Goal: Task Accomplishment & Management: Complete application form

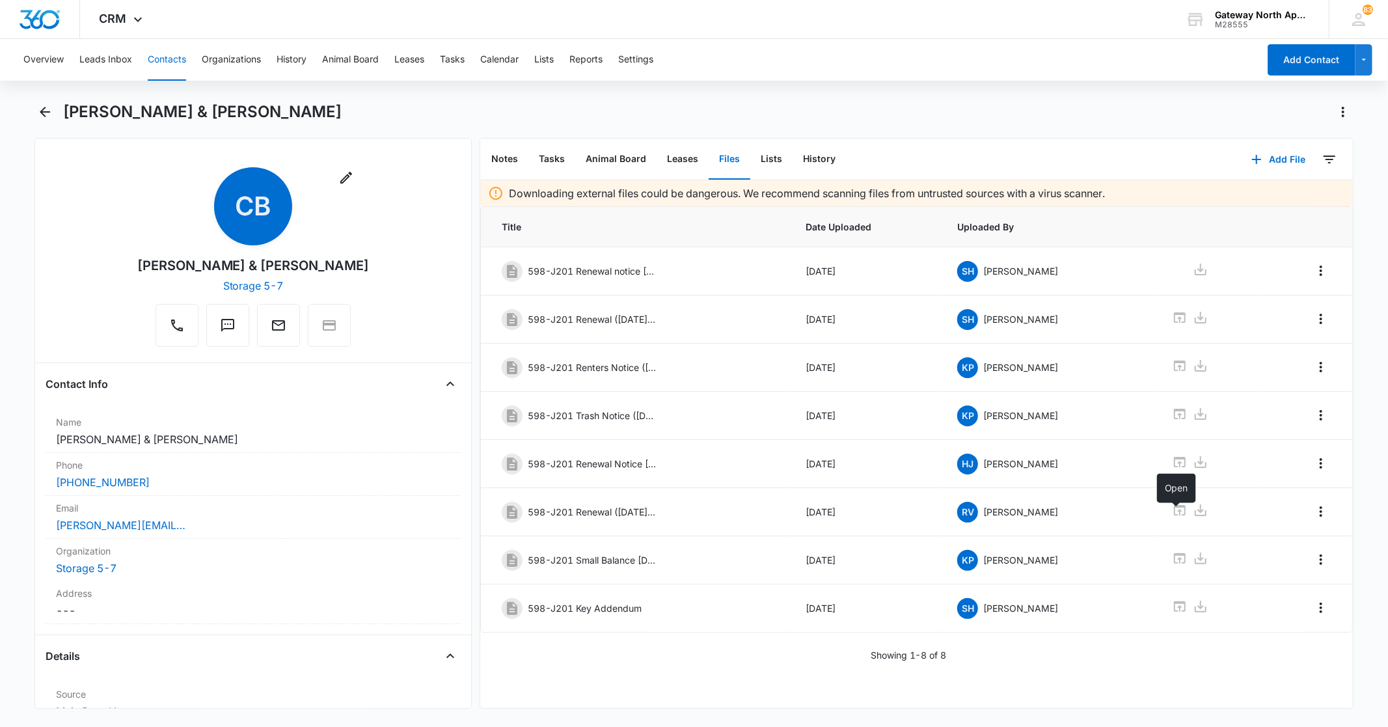
scroll to position [2024, 0]
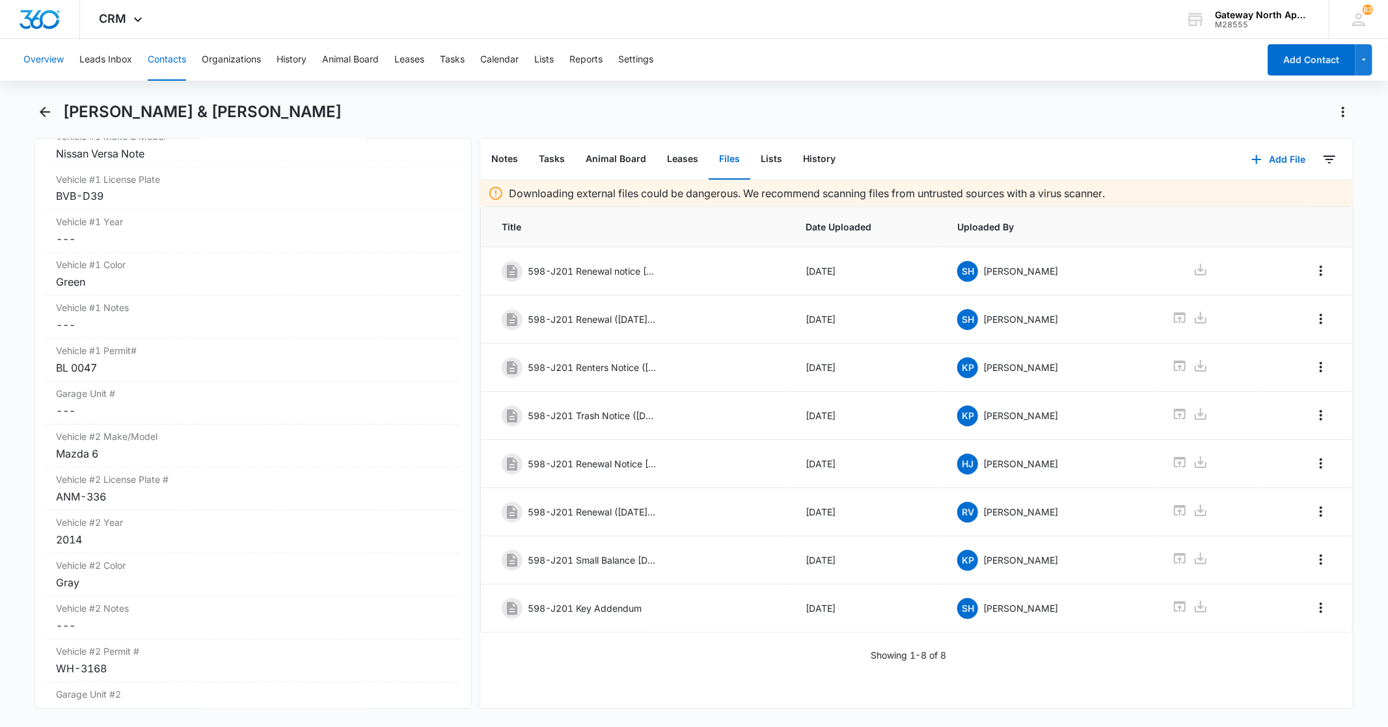
click at [25, 56] on button "Overview" at bounding box center [43, 60] width 40 height 42
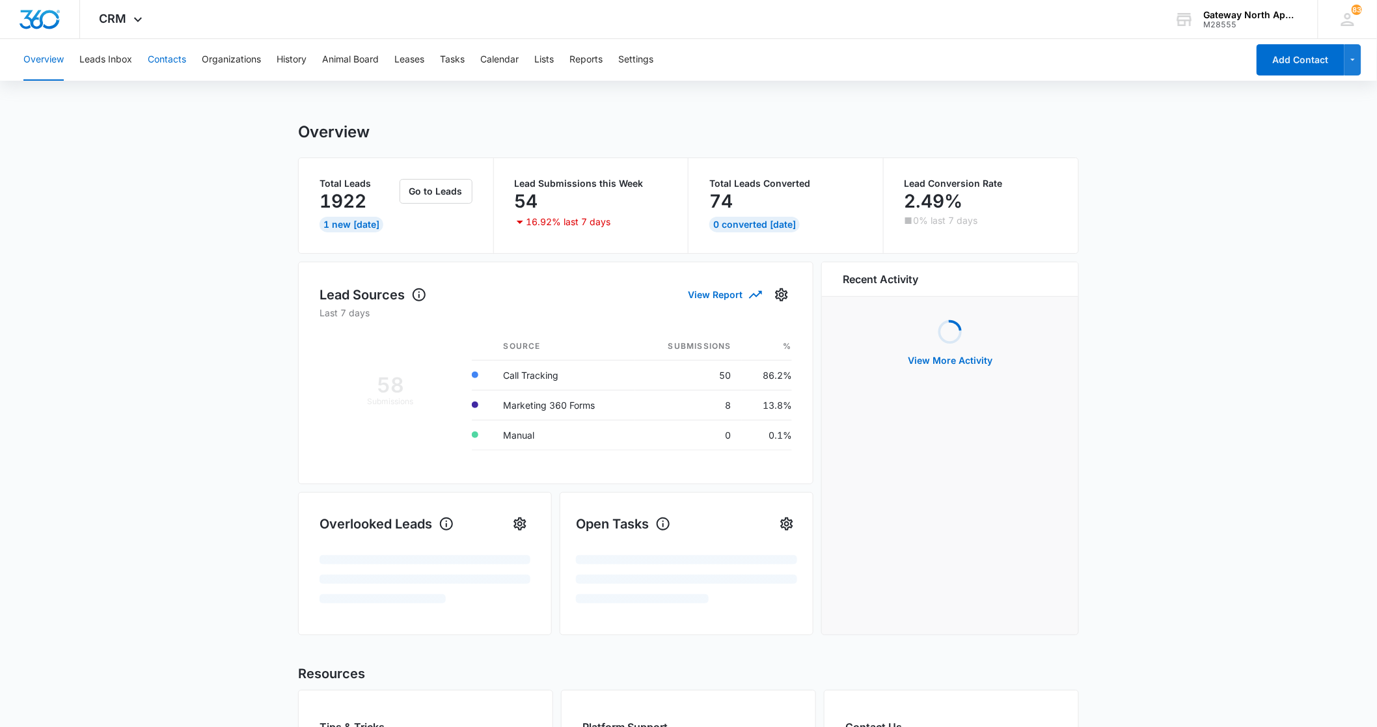
click at [176, 59] on button "Contacts" at bounding box center [167, 60] width 38 height 42
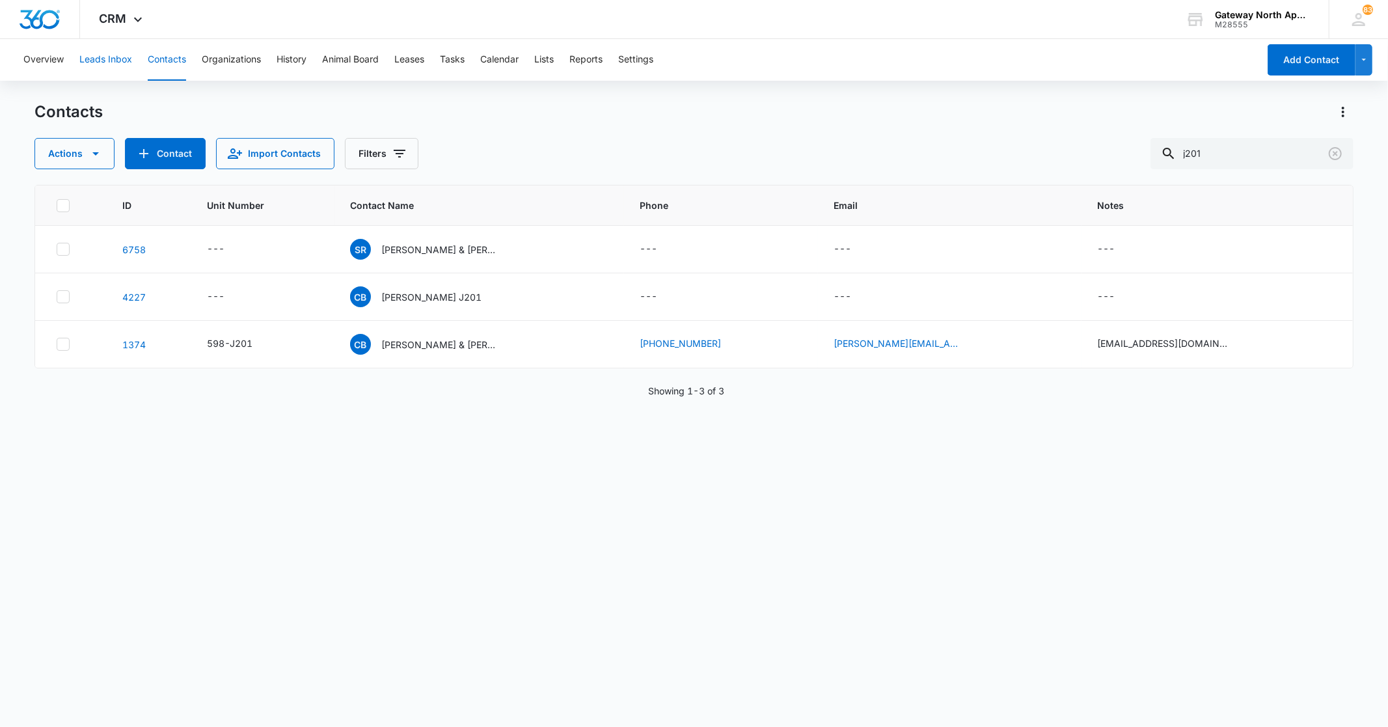
click at [93, 55] on button "Leads Inbox" at bounding box center [105, 60] width 53 height 42
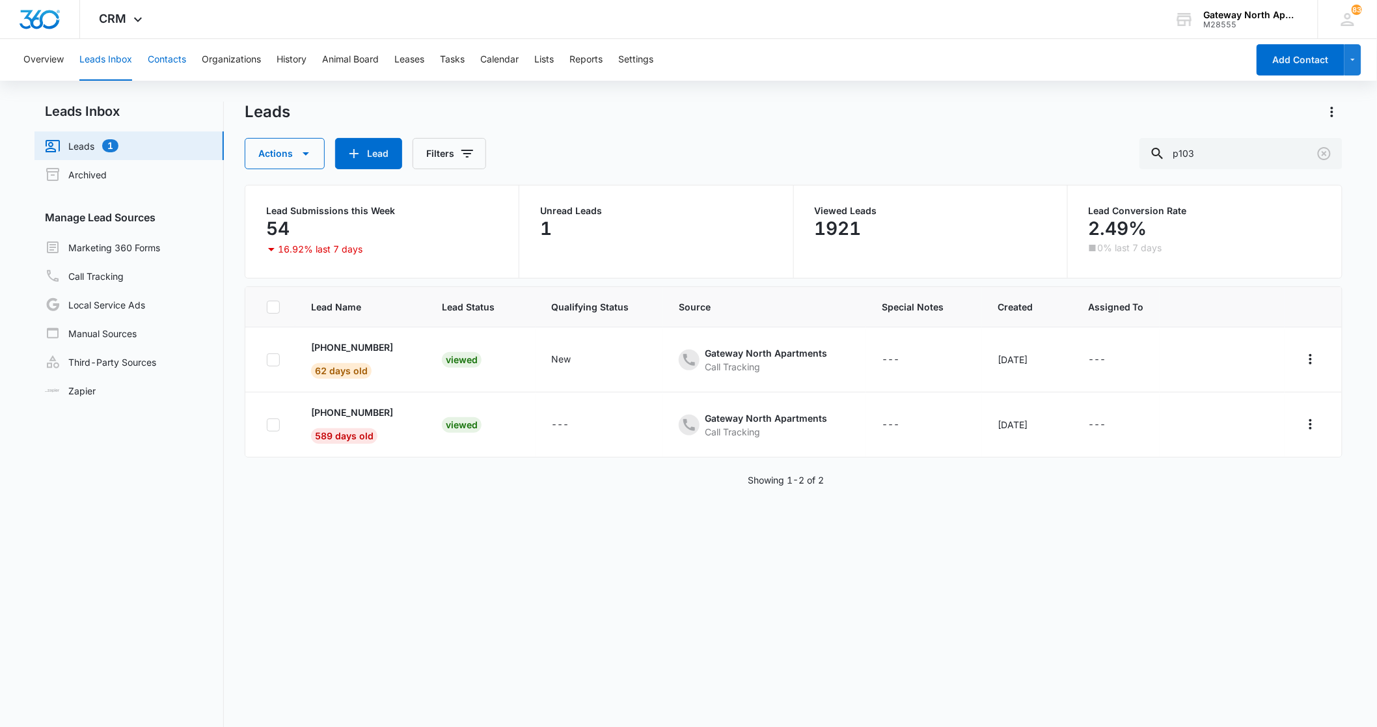
click at [170, 59] on button "Contacts" at bounding box center [167, 60] width 38 height 42
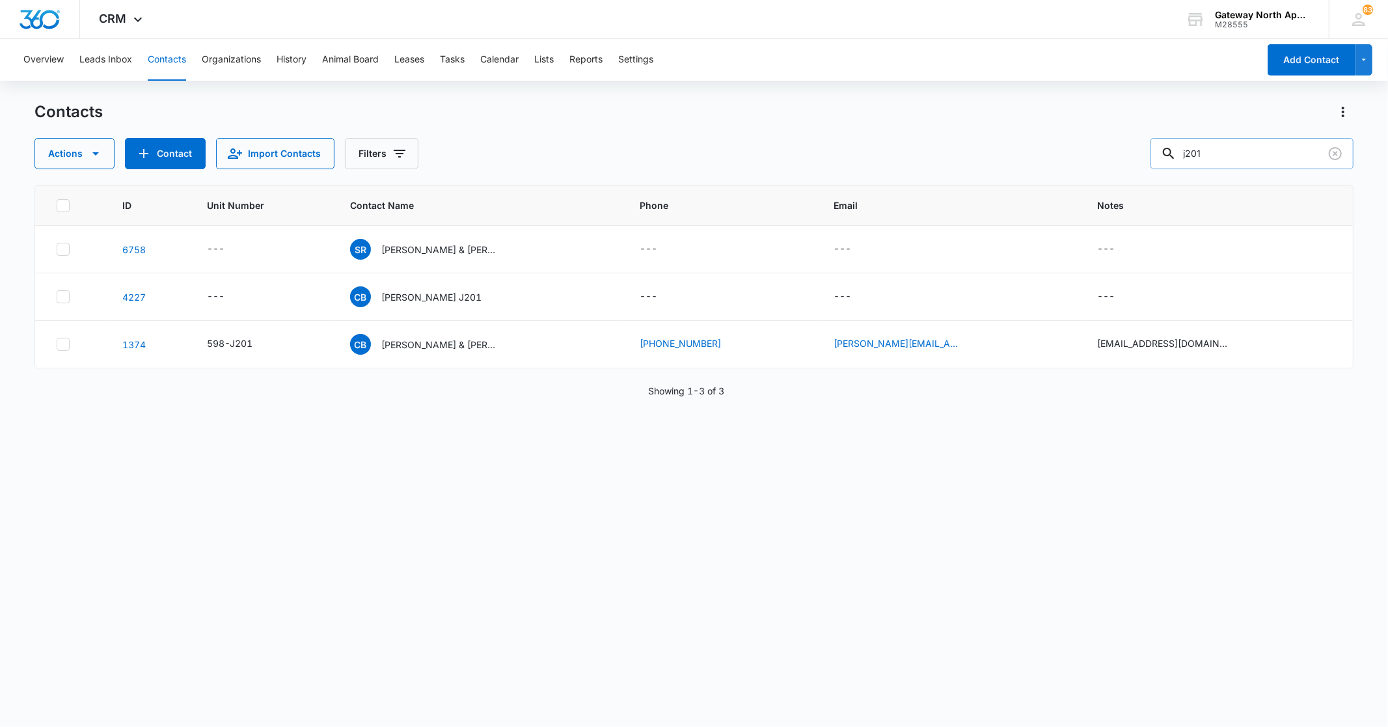
click at [1240, 156] on input "j201" at bounding box center [1251, 153] width 203 height 31
type input "j"
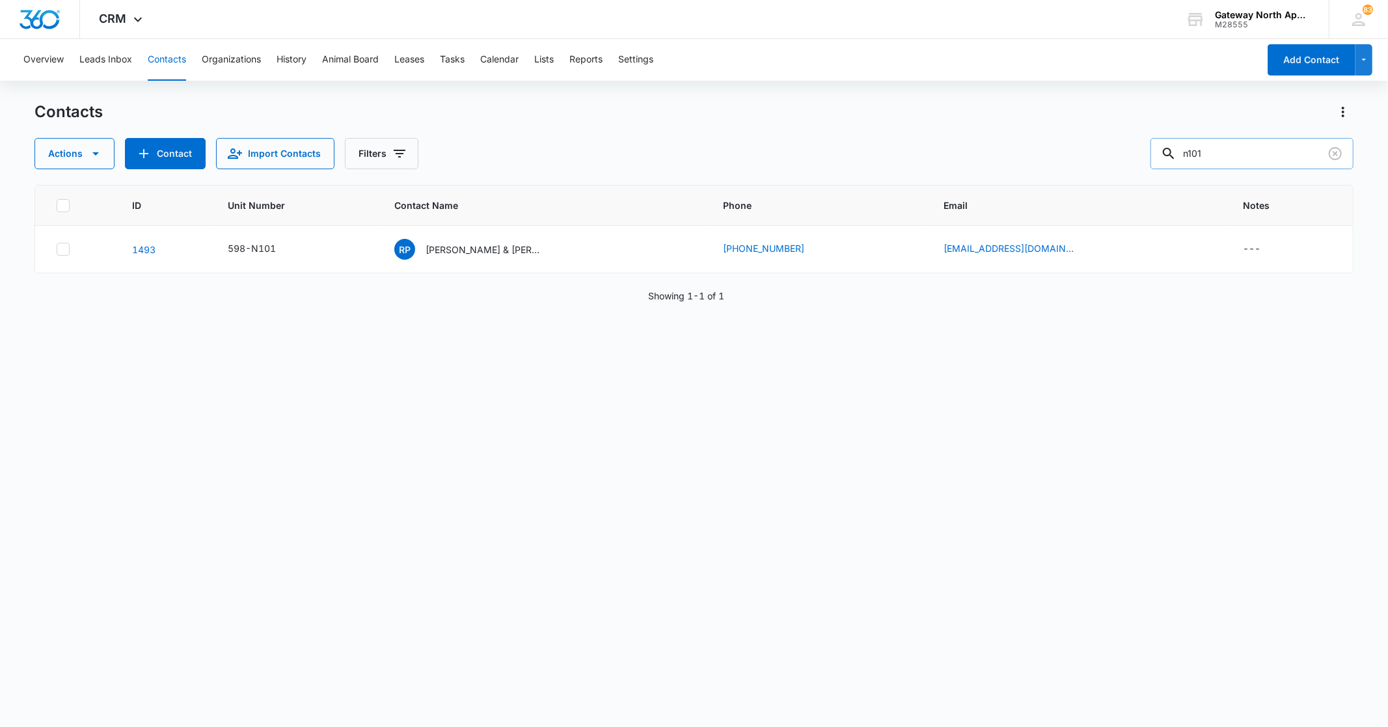
click at [1245, 159] on input "n101" at bounding box center [1251, 153] width 203 height 31
type input "n102"
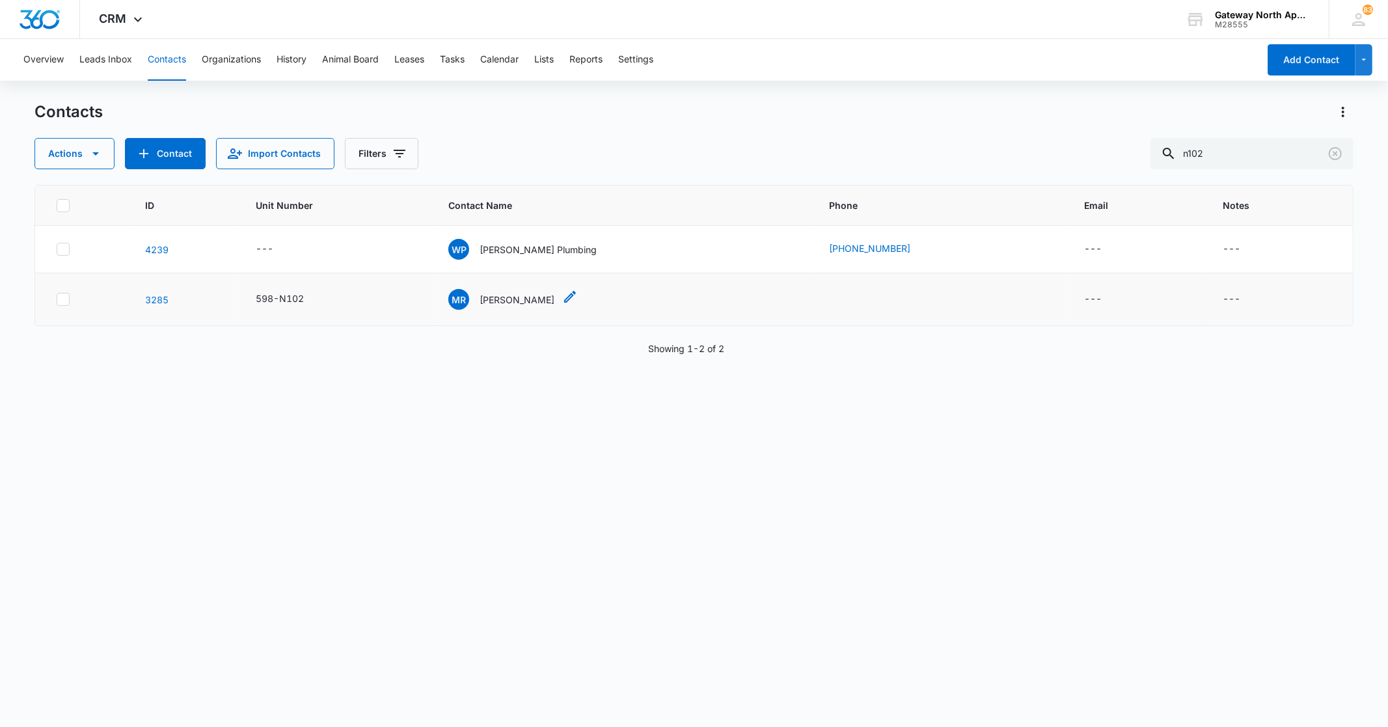
click at [528, 293] on p "[PERSON_NAME]" at bounding box center [517, 300] width 75 height 14
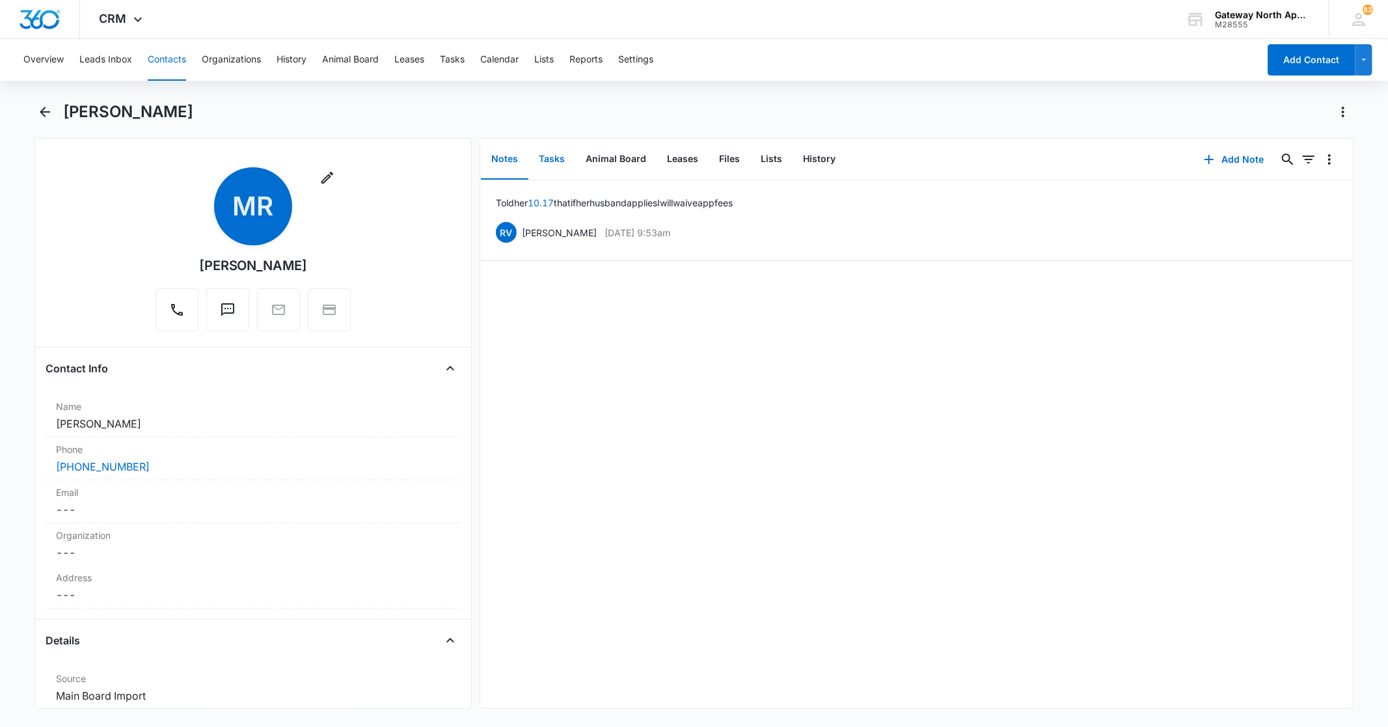
click at [561, 154] on button "Tasks" at bounding box center [551, 159] width 47 height 40
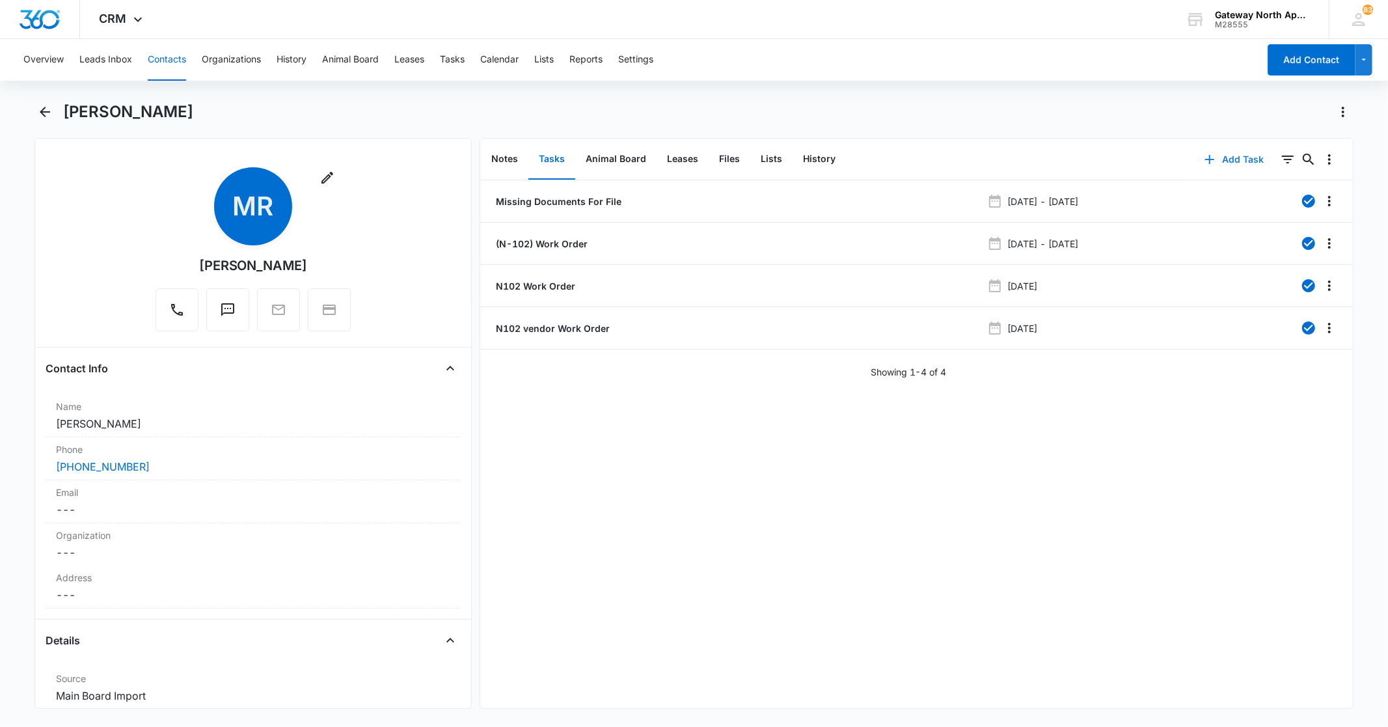
click at [1220, 157] on button "Add Task" at bounding box center [1234, 159] width 86 height 31
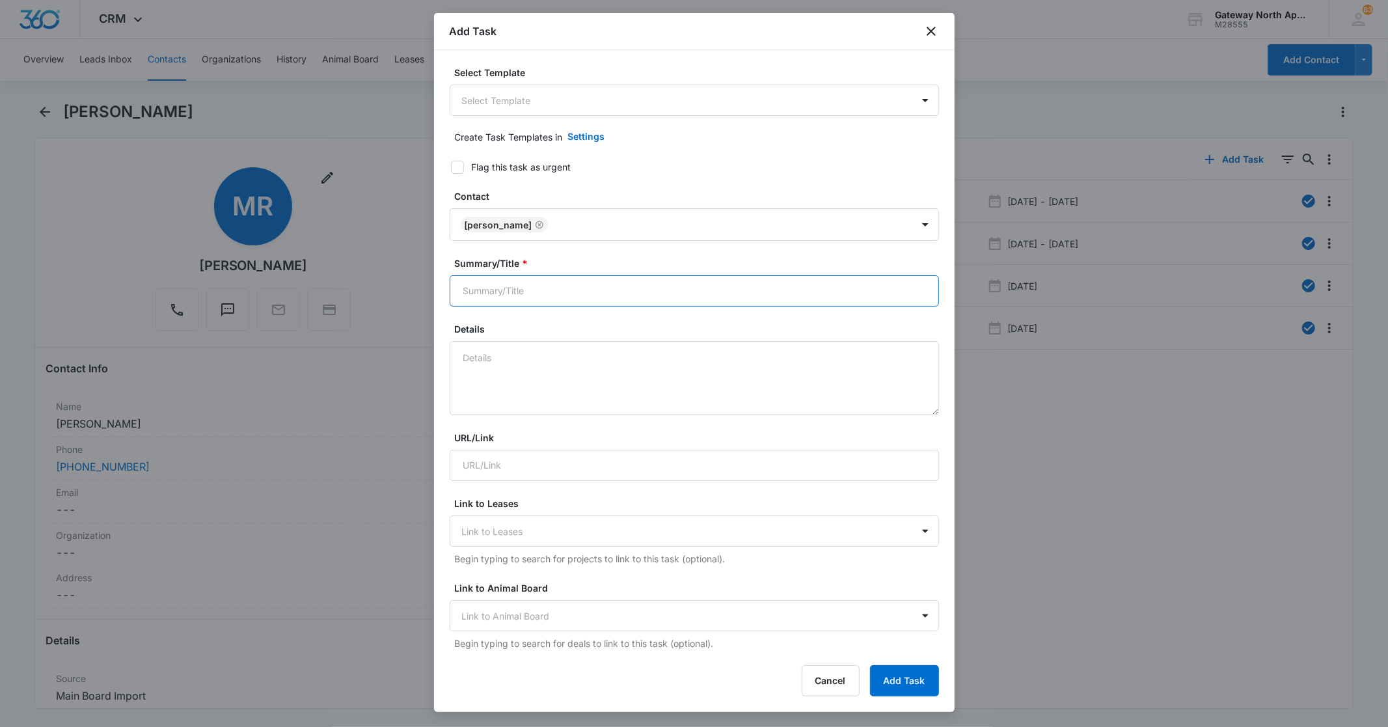
click at [657, 284] on input "Summary/Title *" at bounding box center [694, 290] width 489 height 31
type input "598-N102"
click at [678, 390] on textarea "Details" at bounding box center [694, 378] width 489 height 74
click at [560, 378] on textarea "Details" at bounding box center [694, 378] width 489 height 74
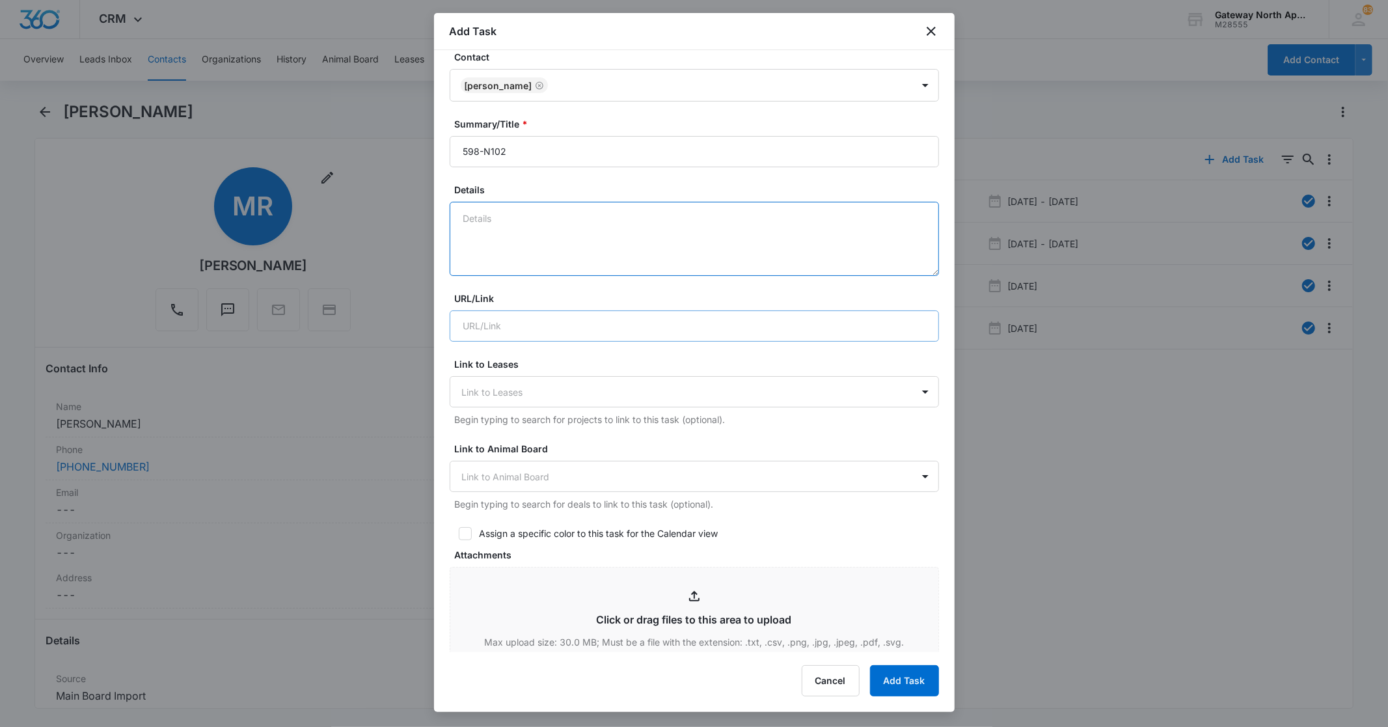
scroll to position [144, 0]
click at [523, 213] on textarea "Details" at bounding box center [694, 233] width 489 height 74
click at [521, 215] on textarea "Details" at bounding box center [694, 233] width 489 height 74
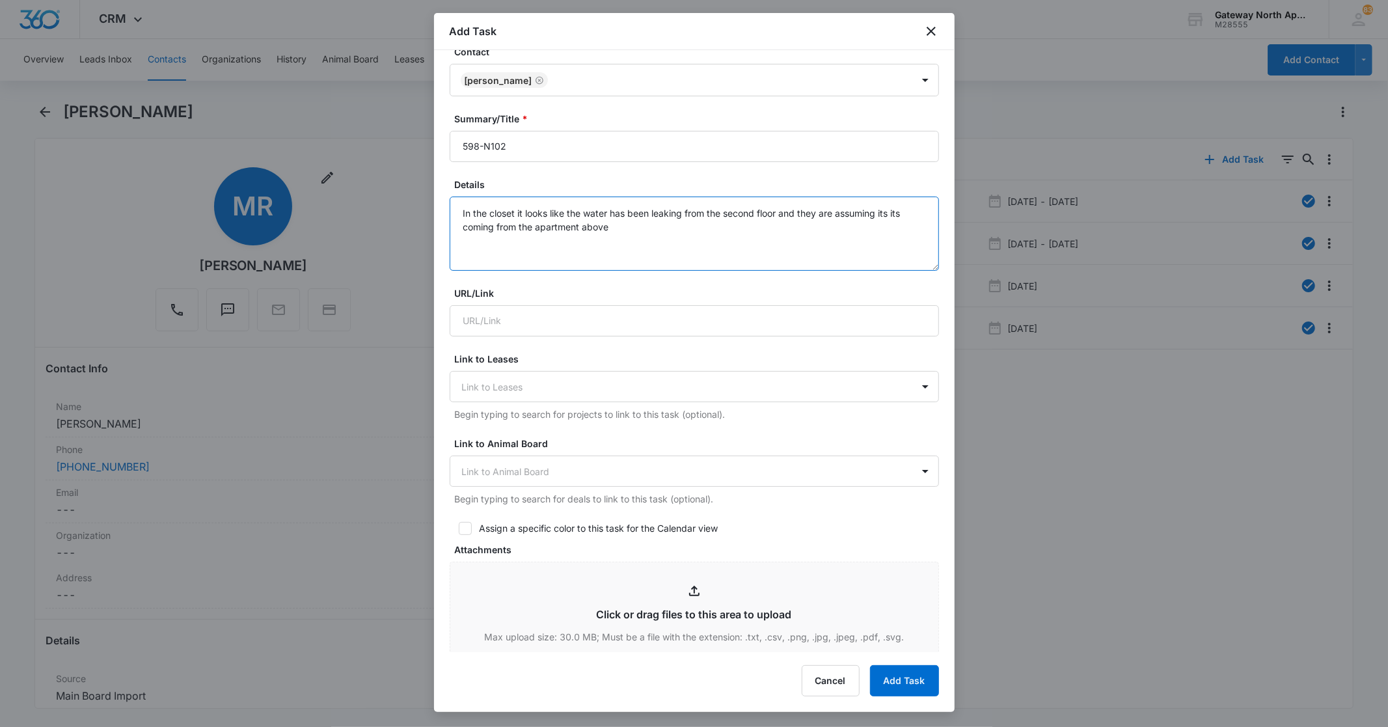
click at [581, 213] on textarea "In the closet it looks like the water has been leaking from the second floor an…" at bounding box center [694, 233] width 489 height 74
click at [576, 223] on textarea "In the closet it looks like water has been leaking from the second floor and th…" at bounding box center [694, 233] width 489 height 74
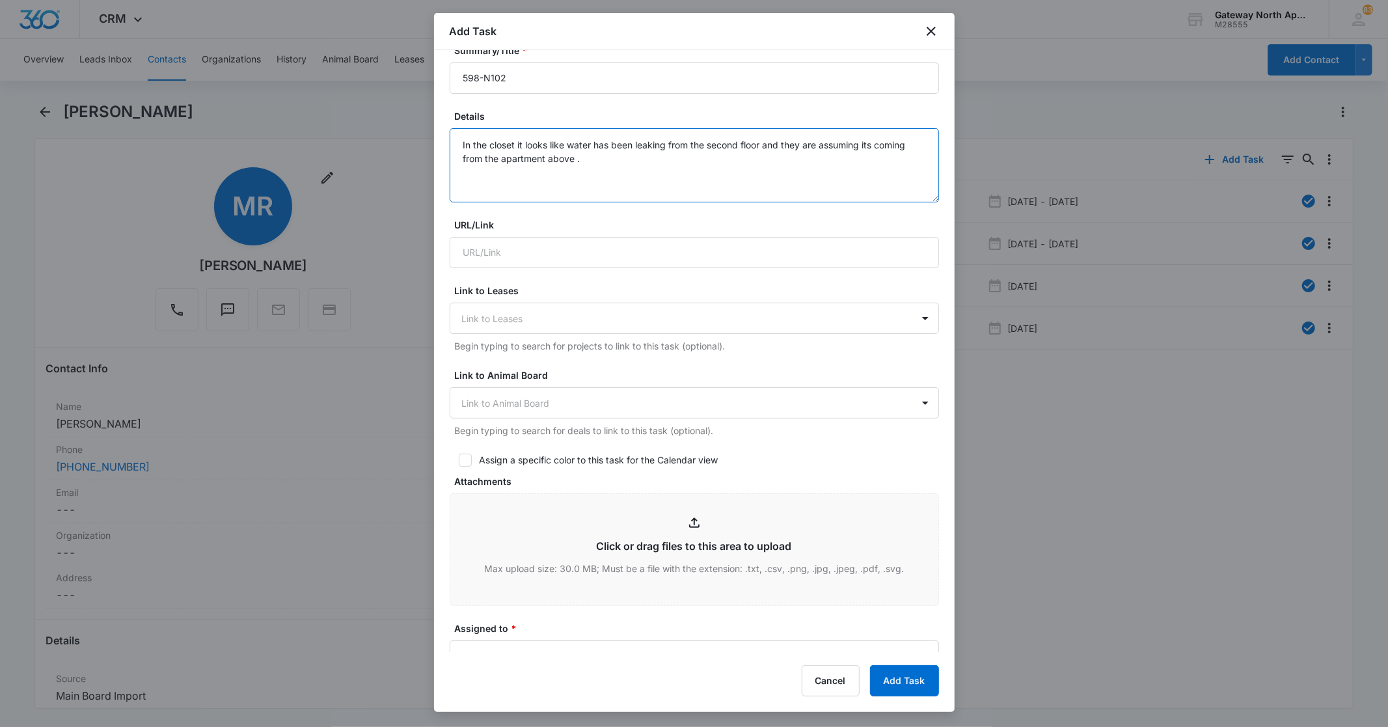
scroll to position [433, 0]
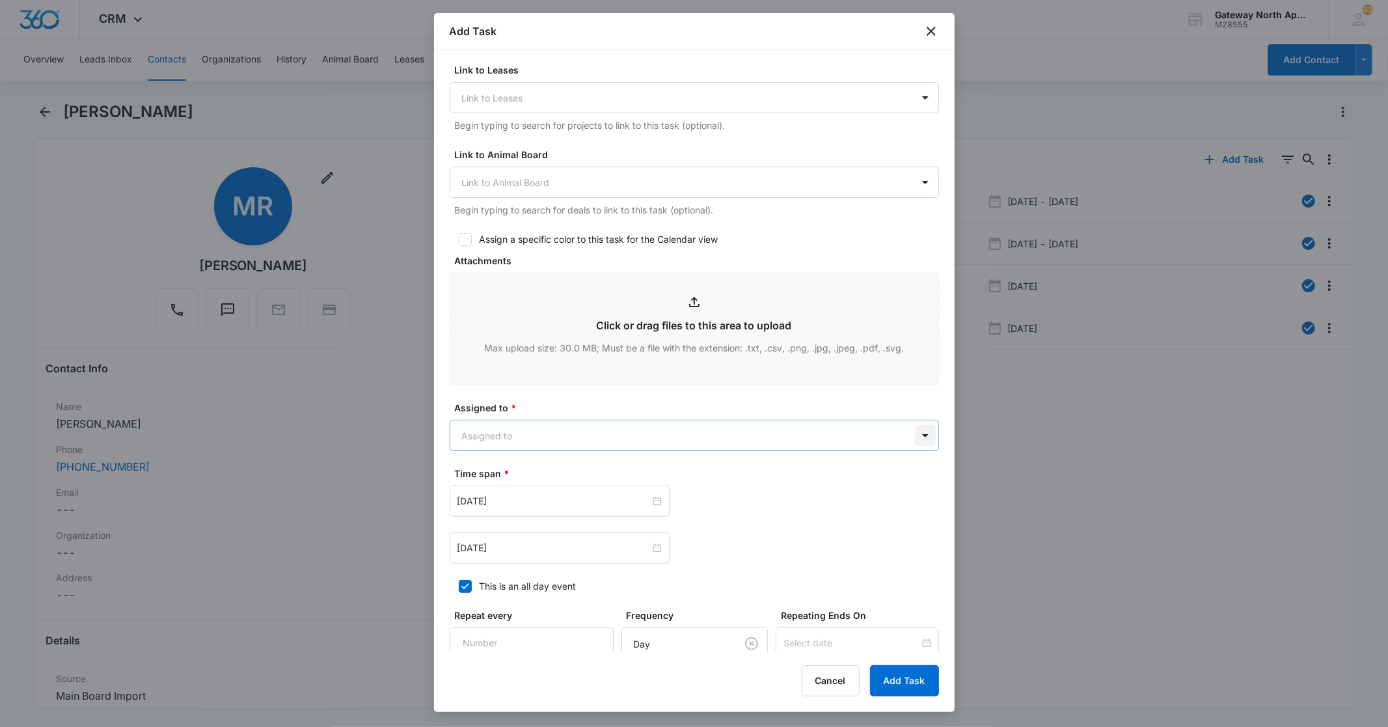
type textarea "In the closet it looks like water has been leaking from the second floor and th…"
click at [912, 427] on body "CRM Apps Reputation Websites Forms CRM Email Social Content Ads Intelligence Fi…" at bounding box center [694, 363] width 1388 height 727
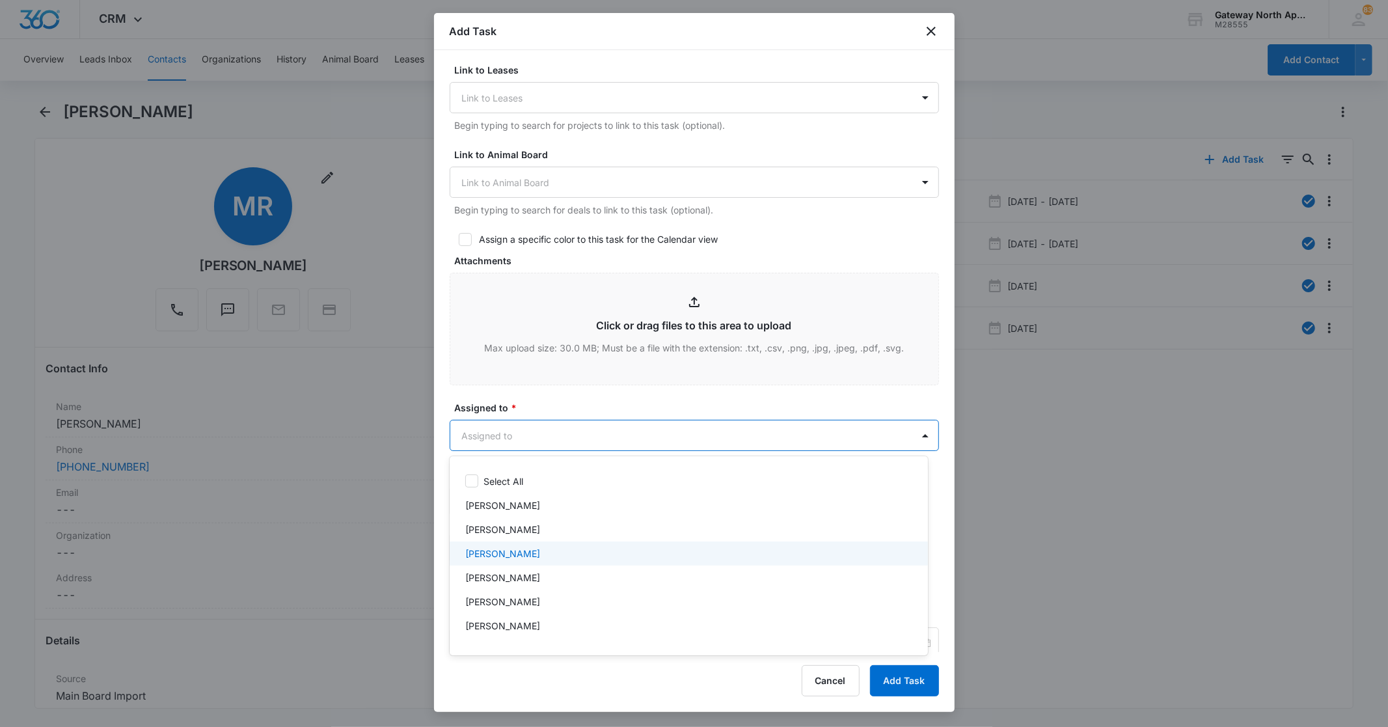
click at [541, 548] on div "[PERSON_NAME]" at bounding box center [687, 554] width 444 height 14
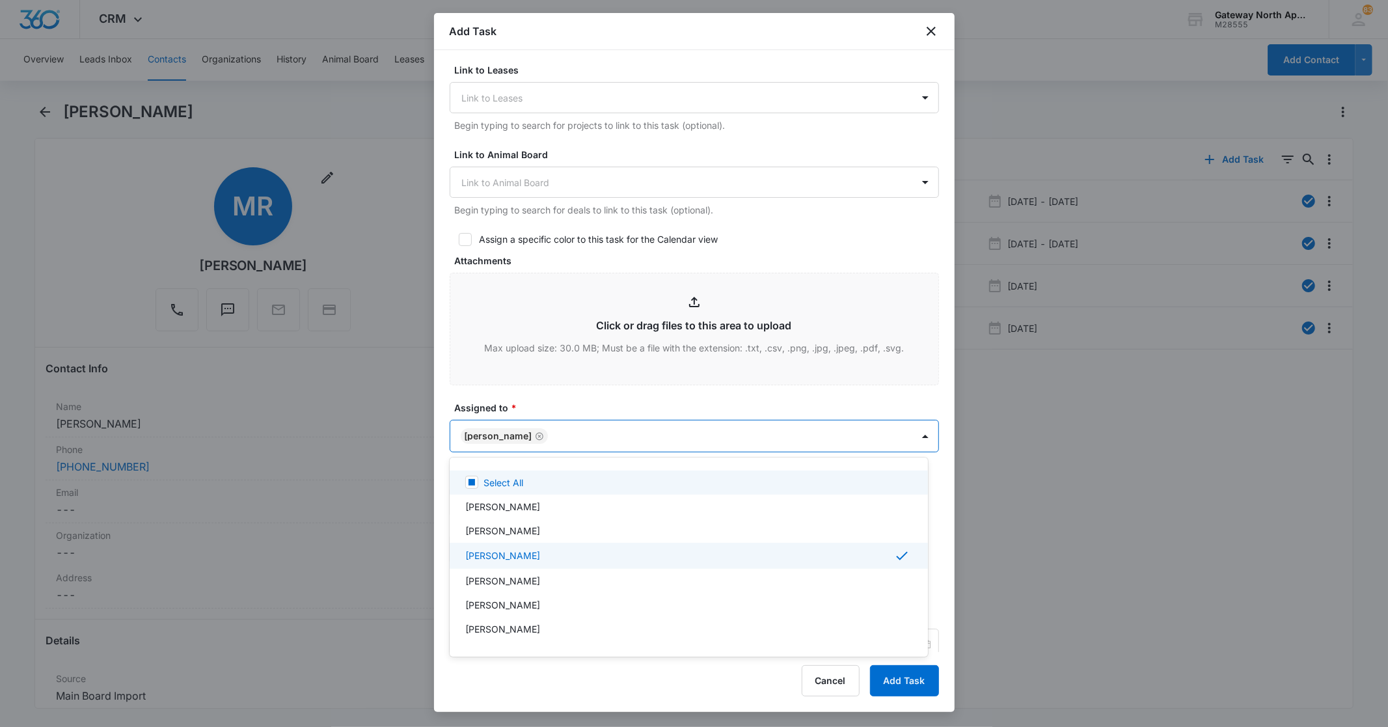
click at [660, 398] on div at bounding box center [694, 363] width 1388 height 727
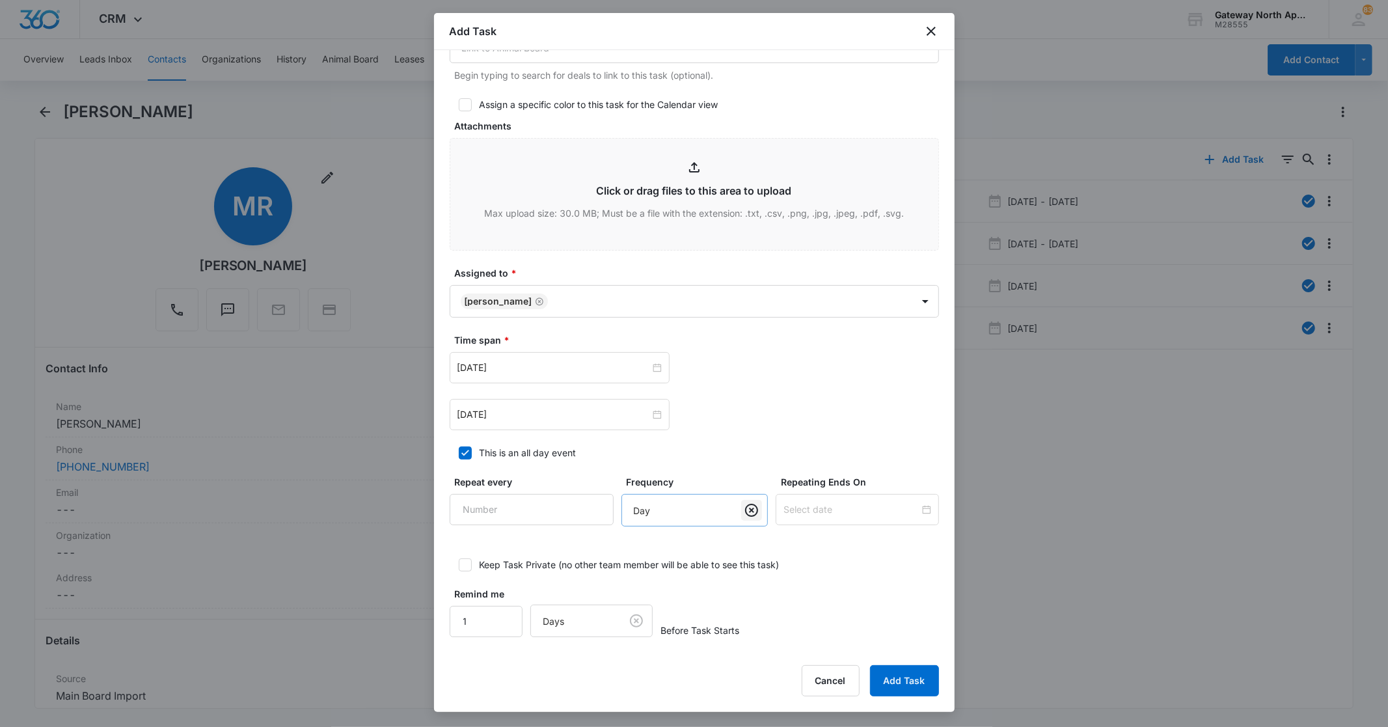
scroll to position [567, 0]
click at [651, 423] on div "[DATE]" at bounding box center [560, 415] width 220 height 31
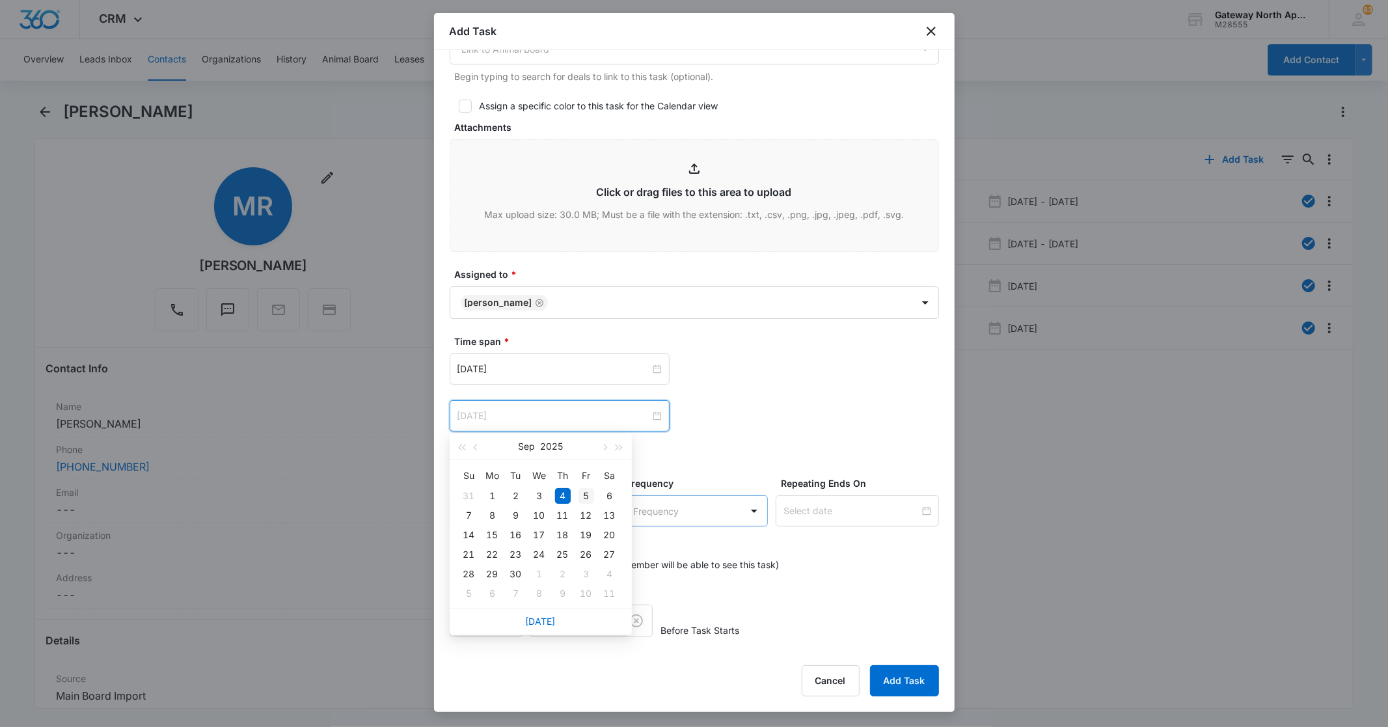
type input "[DATE]"
click at [579, 497] on div "5" at bounding box center [586, 496] width 16 height 16
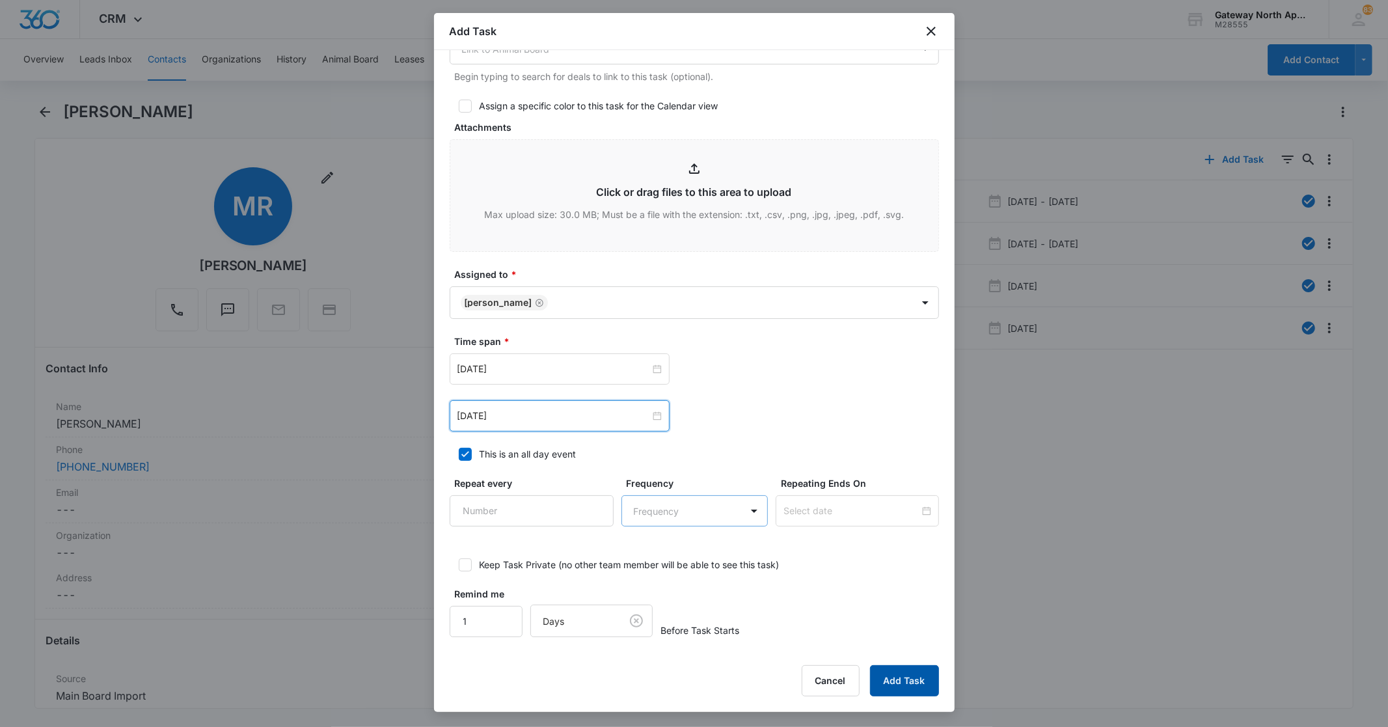
click at [889, 672] on button "Add Task" at bounding box center [904, 680] width 69 height 31
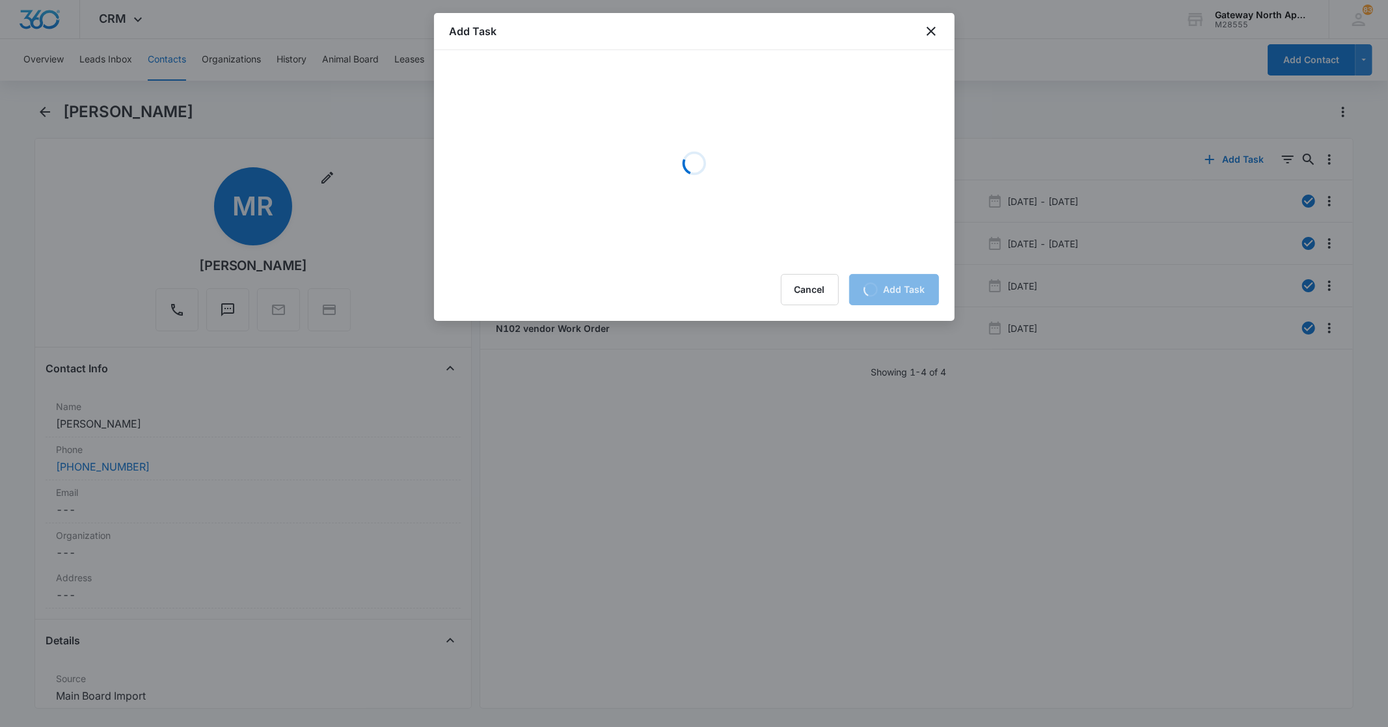
scroll to position [0, 0]
